Goal: Information Seeking & Learning: Learn about a topic

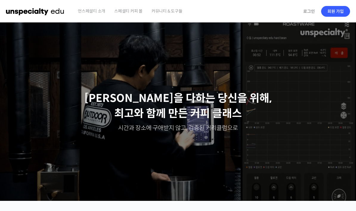
click at [309, 10] on link "로그인" at bounding box center [309, 11] width 19 height 14
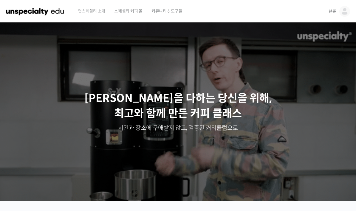
click at [344, 12] on img at bounding box center [345, 11] width 11 height 11
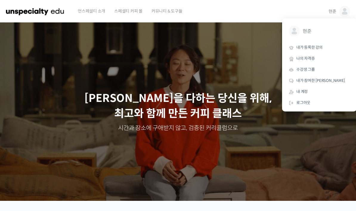
click at [317, 47] on span "내가 등록한 강의" at bounding box center [310, 47] width 26 height 5
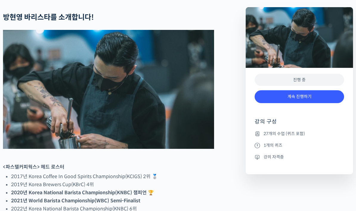
scroll to position [248, 0]
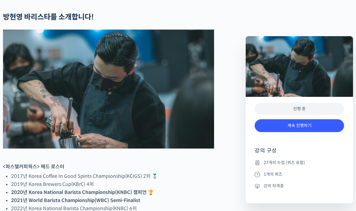
click at [301, 127] on link "계속 진행하기" at bounding box center [300, 125] width 90 height 13
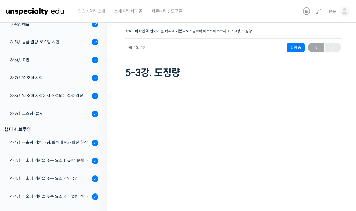
scroll to position [224, 0]
click at [77, 146] on link "4-1강. 추출의 기본 개념, 쓸어내림과 확산 현상" at bounding box center [52, 142] width 110 height 16
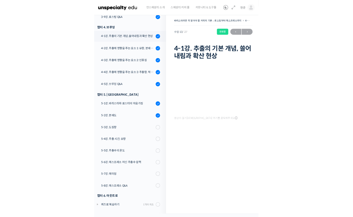
scroll to position [302, 0]
